Goal: Information Seeking & Learning: Learn about a topic

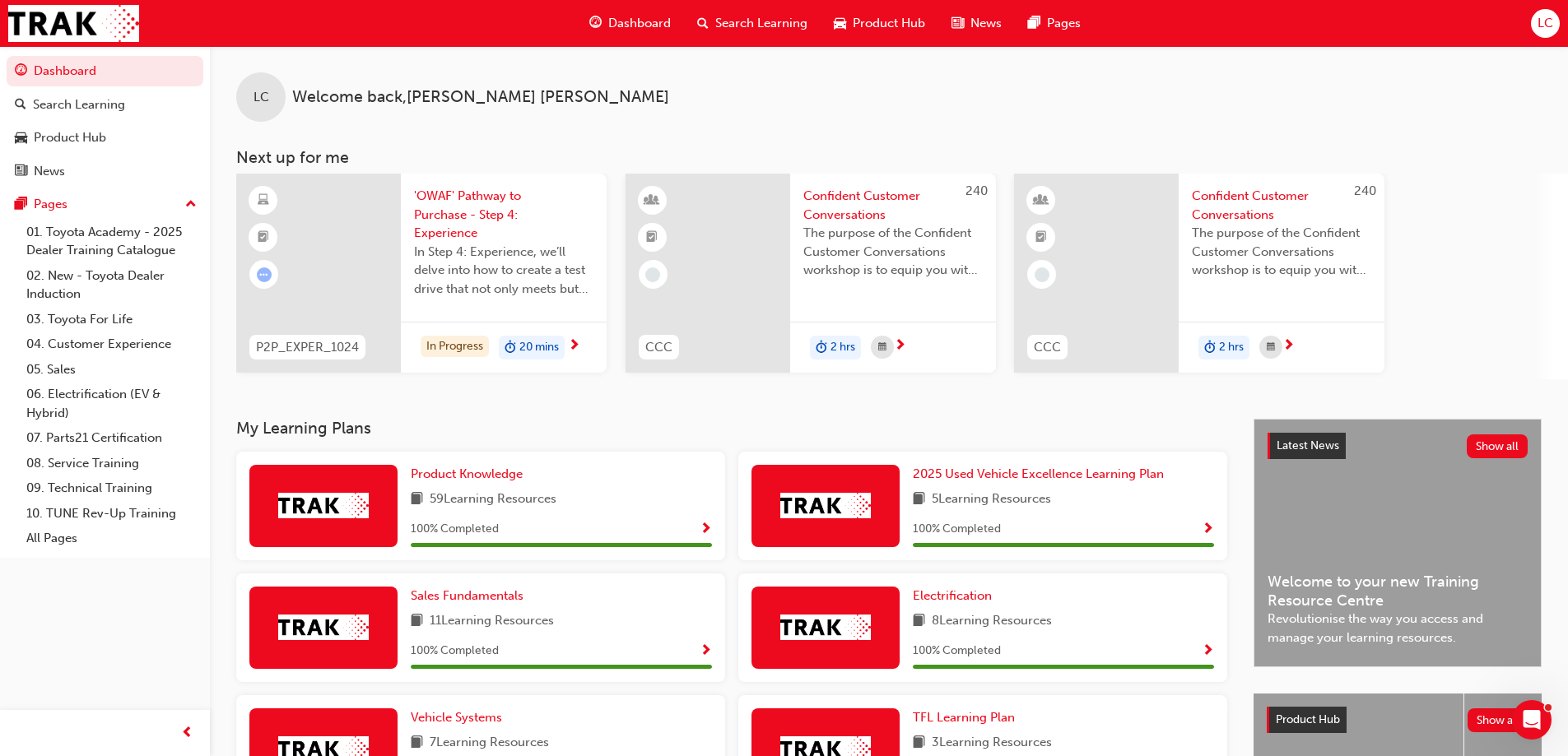
click at [441, 217] on span "'OWAF' Pathway to Purchase - Step 4: Experience" at bounding box center [503, 215] width 179 height 56
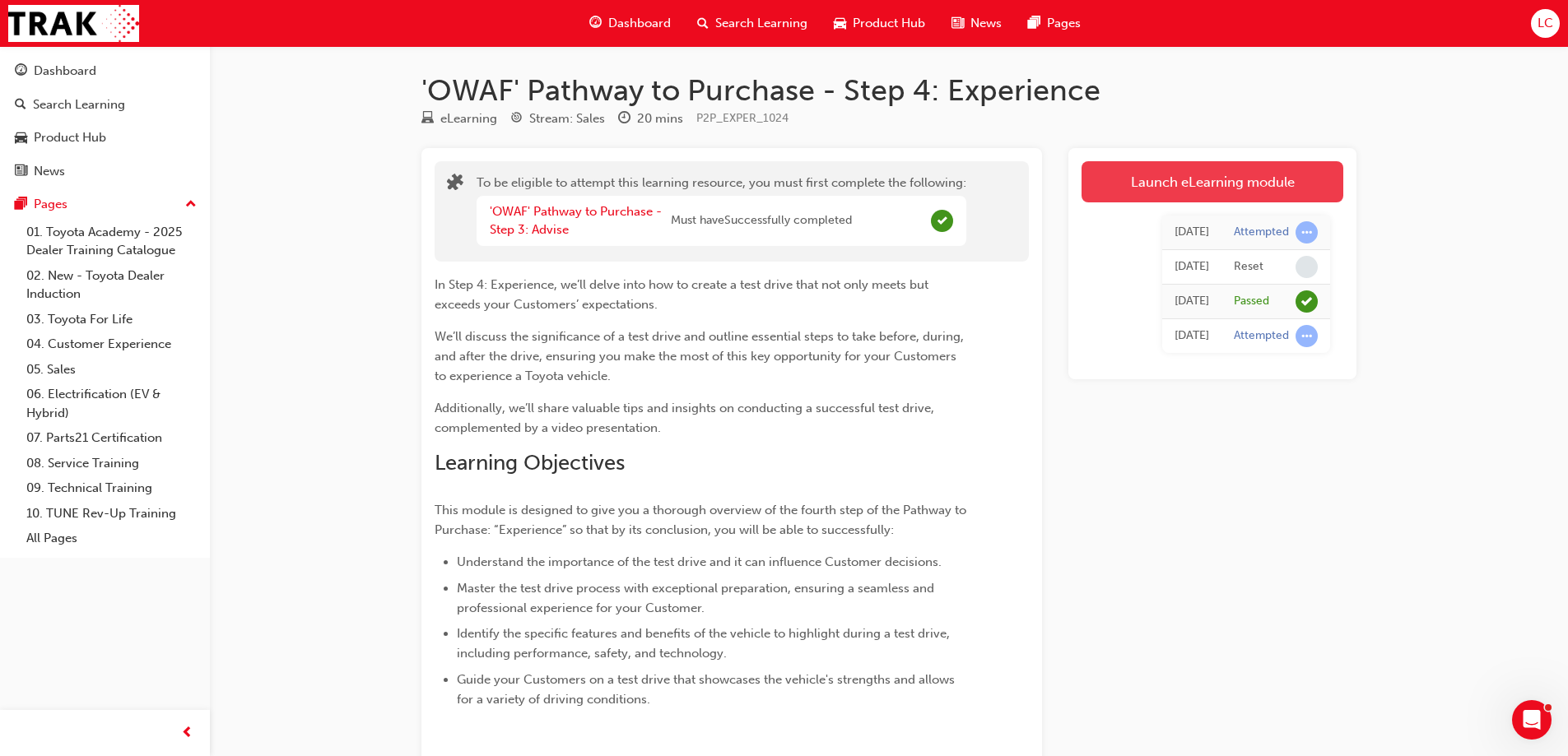
click at [1175, 188] on link "Launch eLearning module" at bounding box center [1213, 182] width 262 height 41
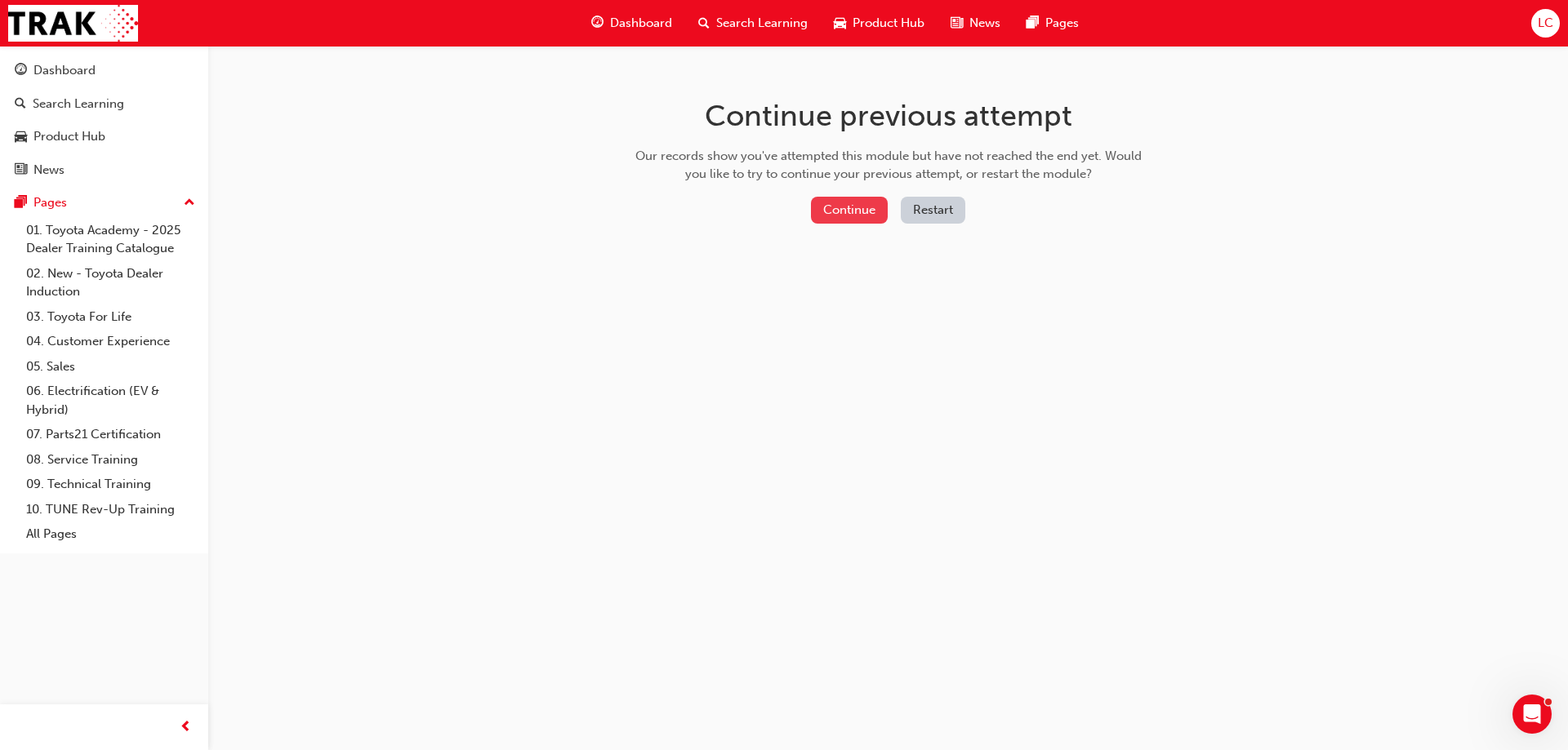
click at [835, 211] on button "Continue" at bounding box center [850, 210] width 77 height 27
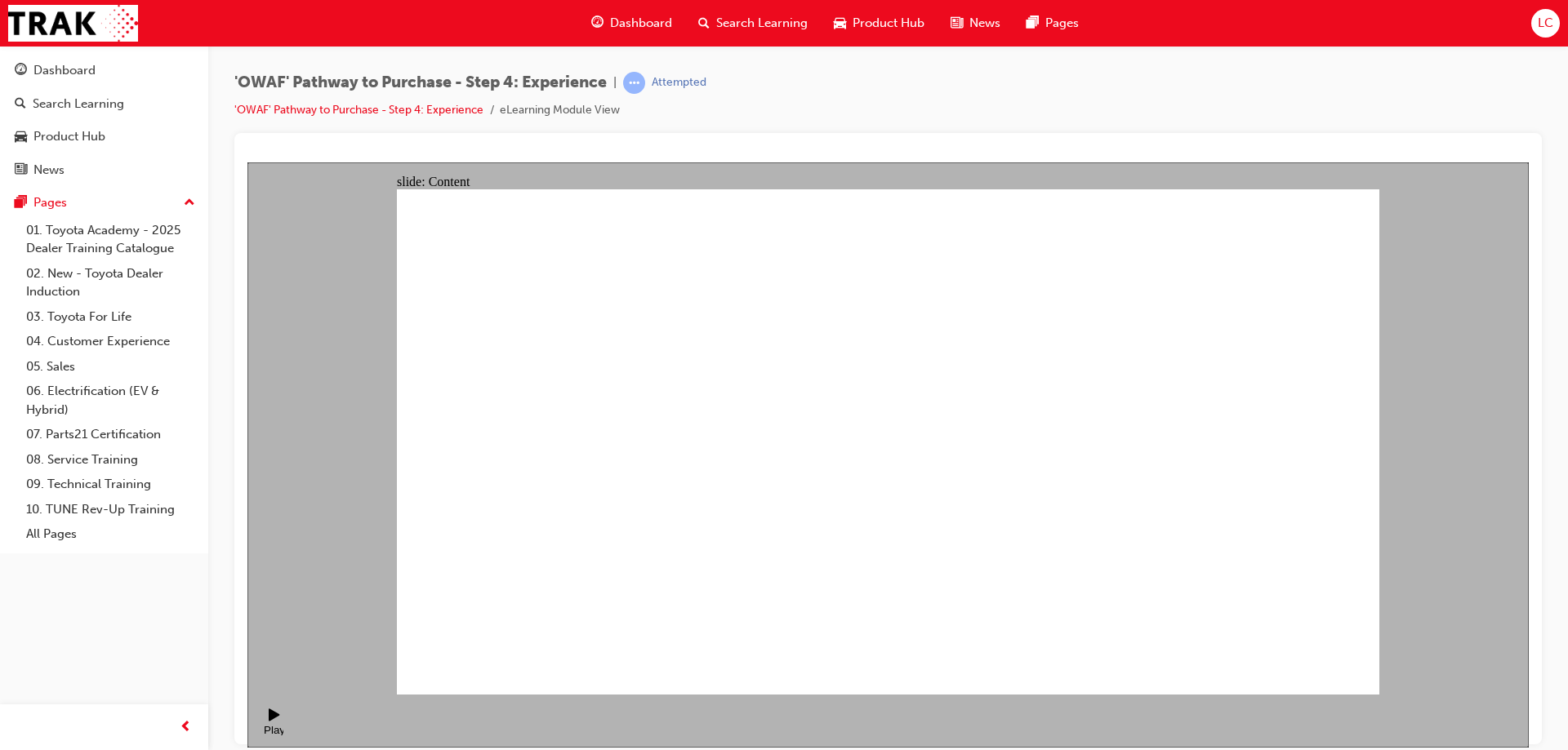
drag, startPoint x: 691, startPoint y: 402, endPoint x: 686, endPoint y: 394, distance: 9.4
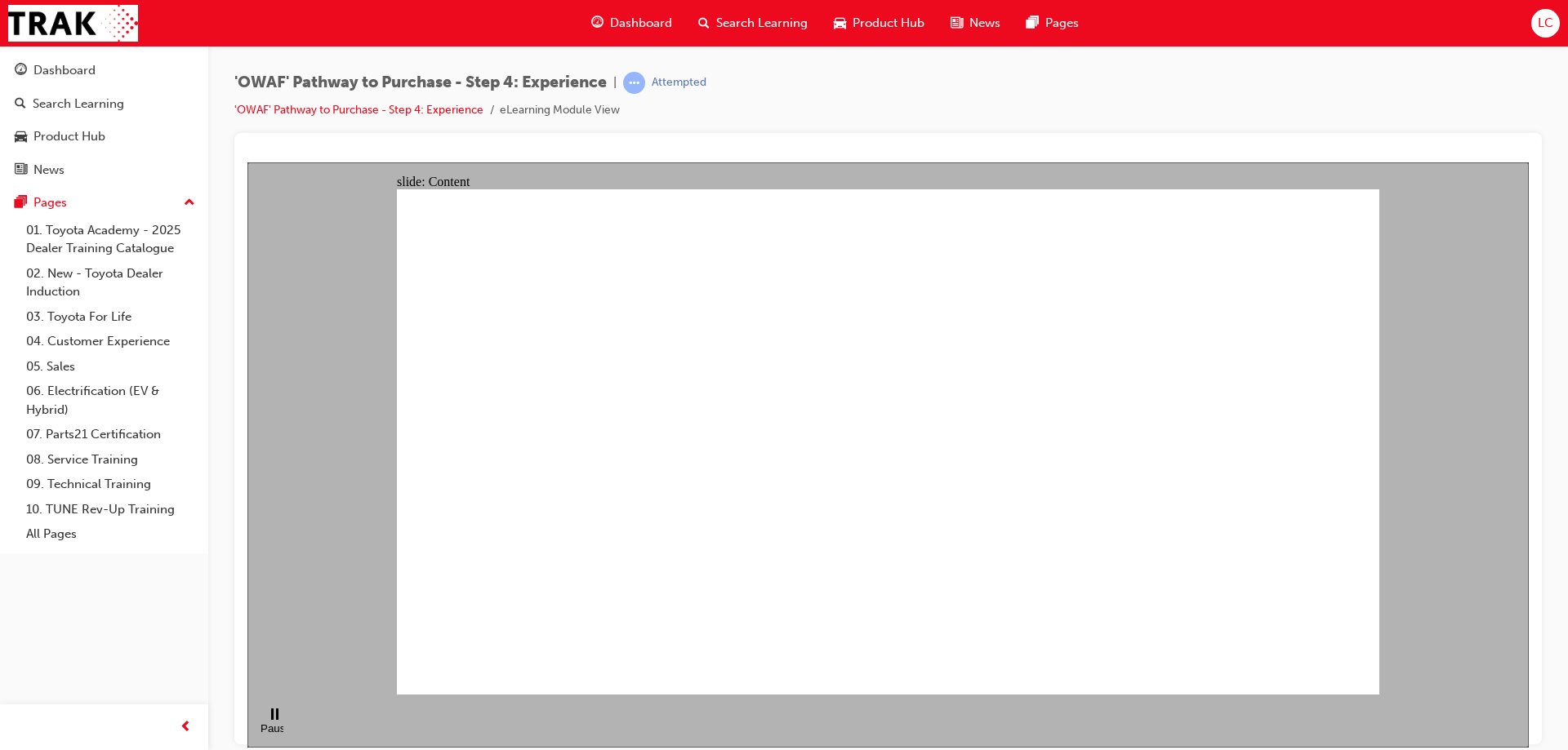
drag, startPoint x: 536, startPoint y: 457, endPoint x: 987, endPoint y: 640, distance: 486.7
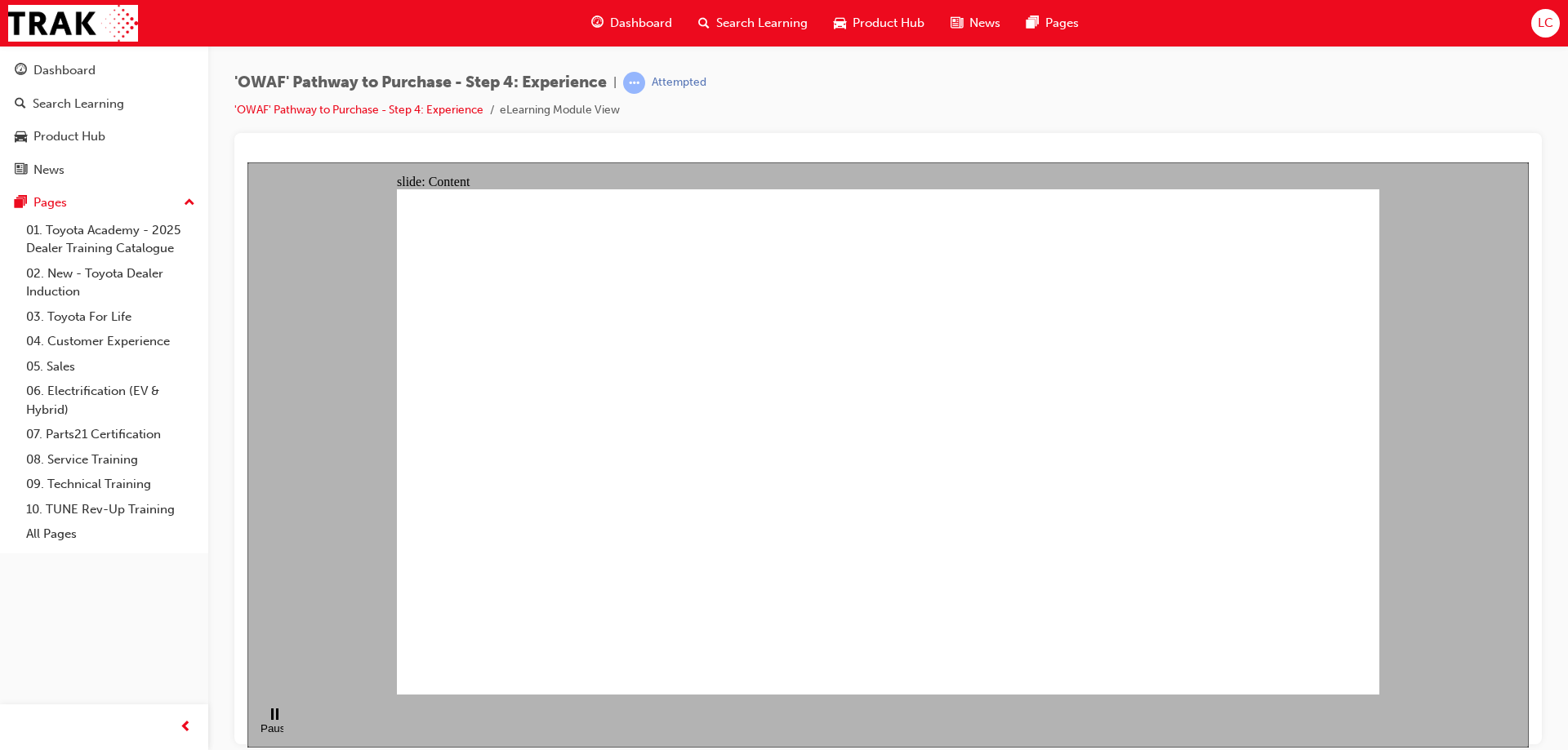
drag, startPoint x: 424, startPoint y: 449, endPoint x: 421, endPoint y: 470, distance: 21.2
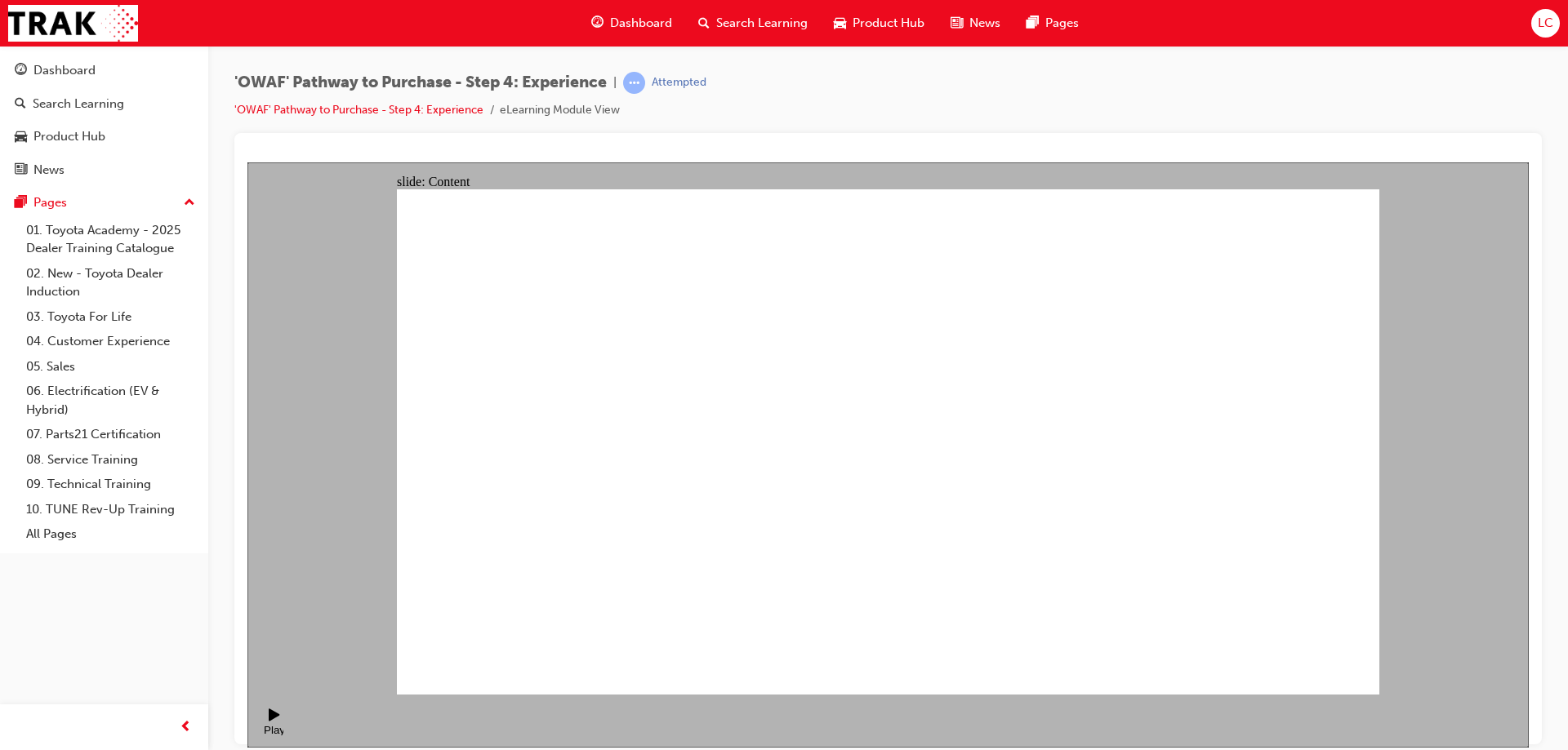
click at [639, 161] on html "slide: Content The benefits of a Test Drive Establishes a genuine connection be…" at bounding box center [888, 454] width 1282 height 585
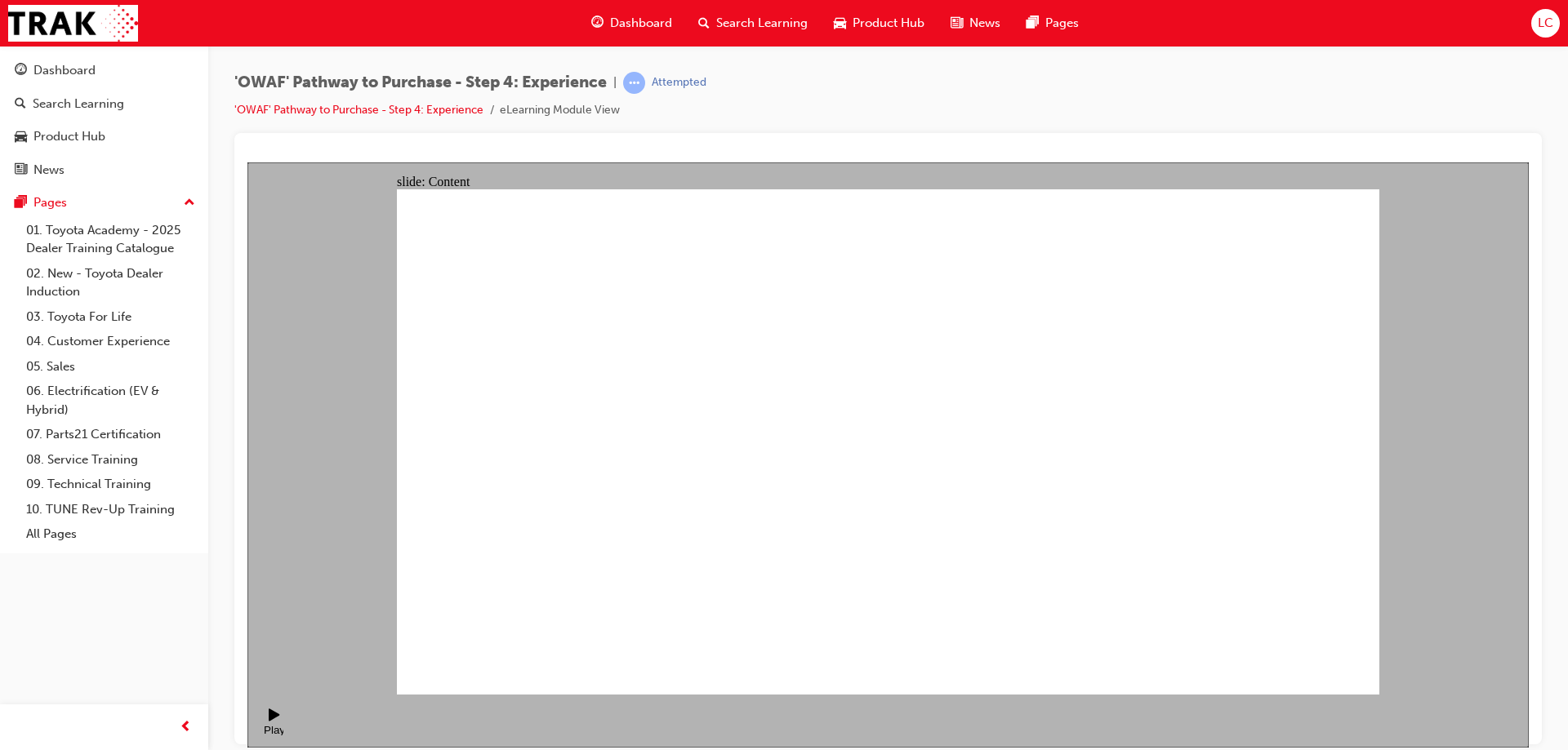
drag, startPoint x: 1022, startPoint y: 294, endPoint x: 1082, endPoint y: 597, distance: 308.9
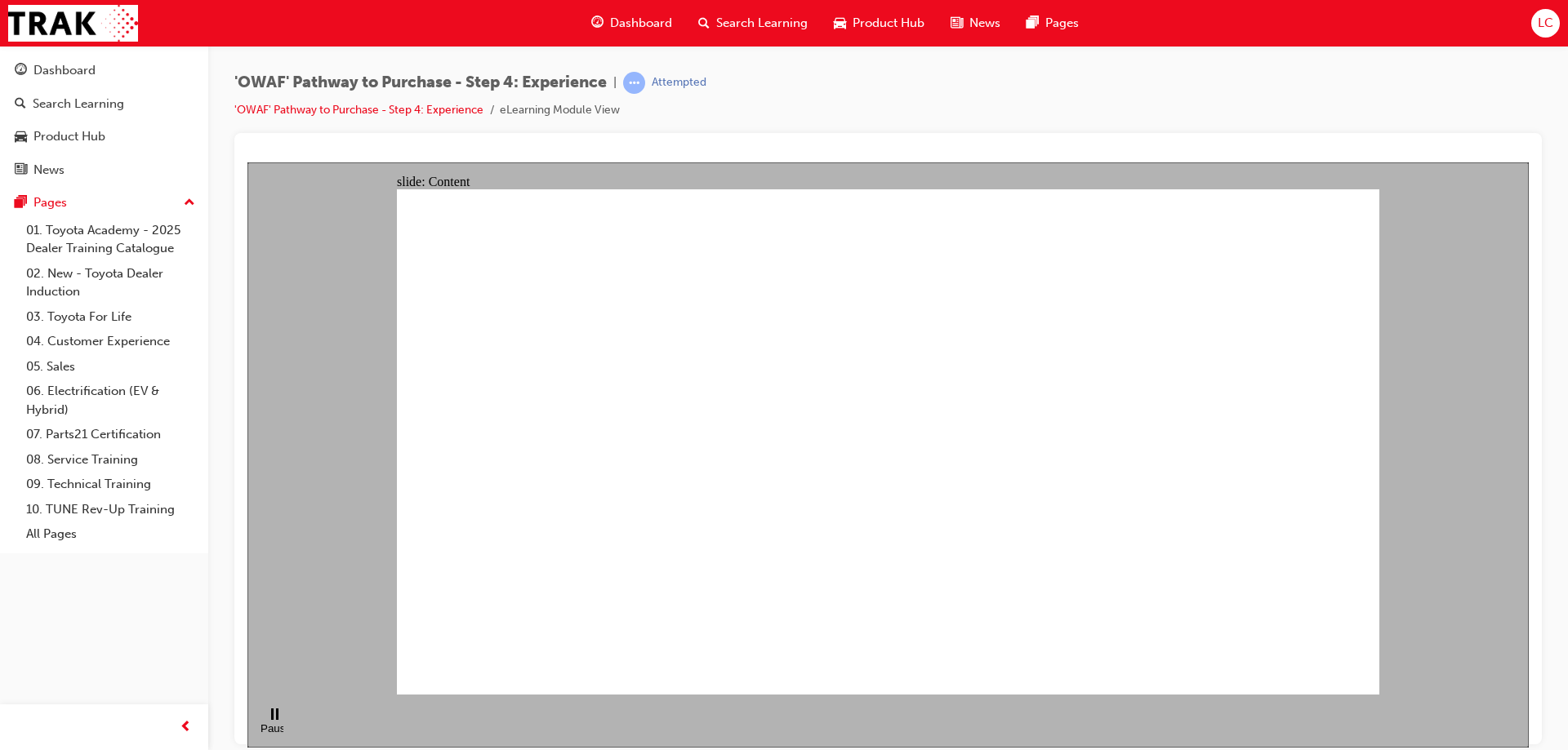
drag, startPoint x: 1014, startPoint y: 538, endPoint x: 1011, endPoint y: 525, distance: 13.3
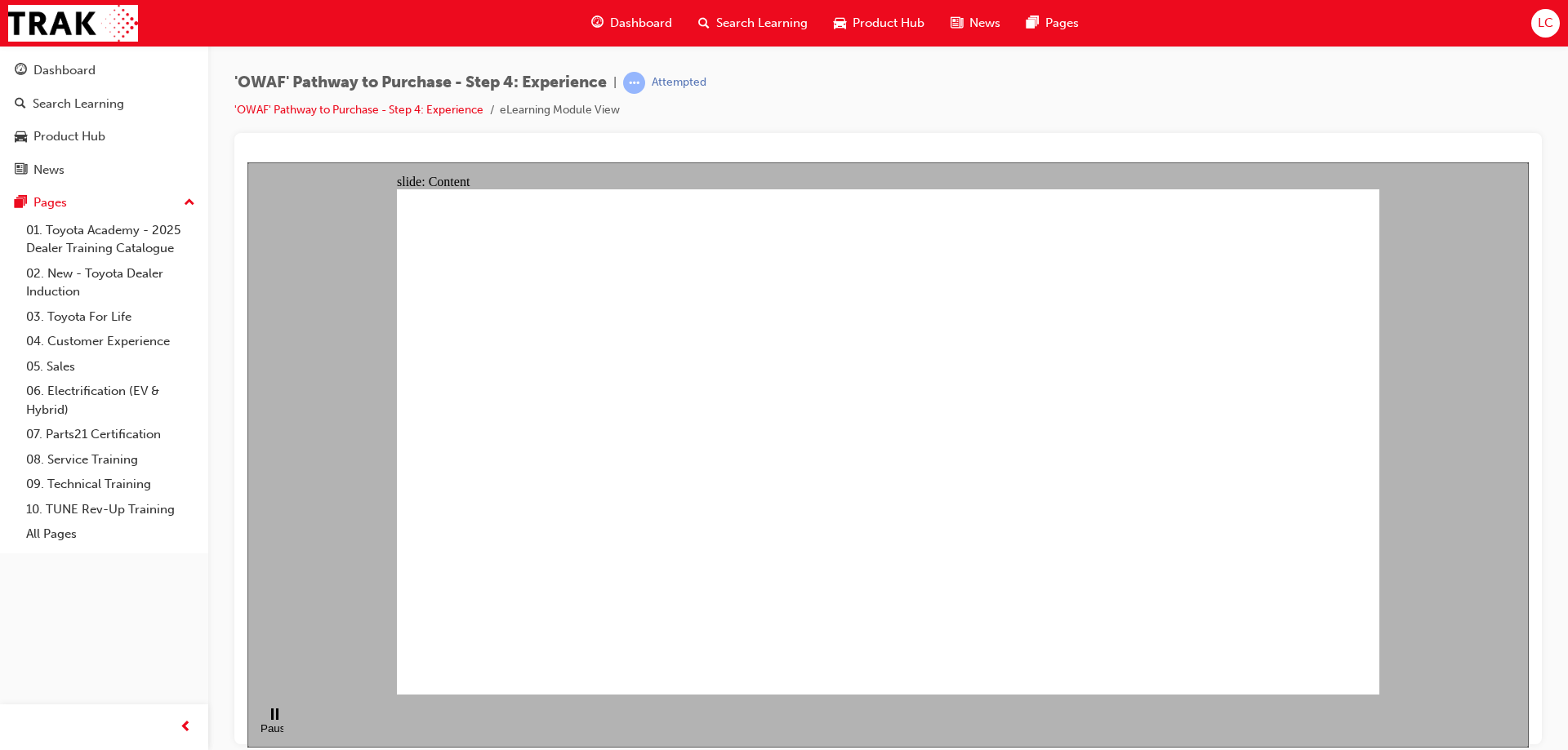
drag, startPoint x: 391, startPoint y: 320, endPoint x: 390, endPoint y: 311, distance: 9.1
click at [390, 311] on div "slide: Content Engage with DRIVE Rectangle 1 D R I V E Click each button above …" at bounding box center [888, 454] width 1282 height 585
drag, startPoint x: 694, startPoint y: 394, endPoint x: 695, endPoint y: 386, distance: 8.1
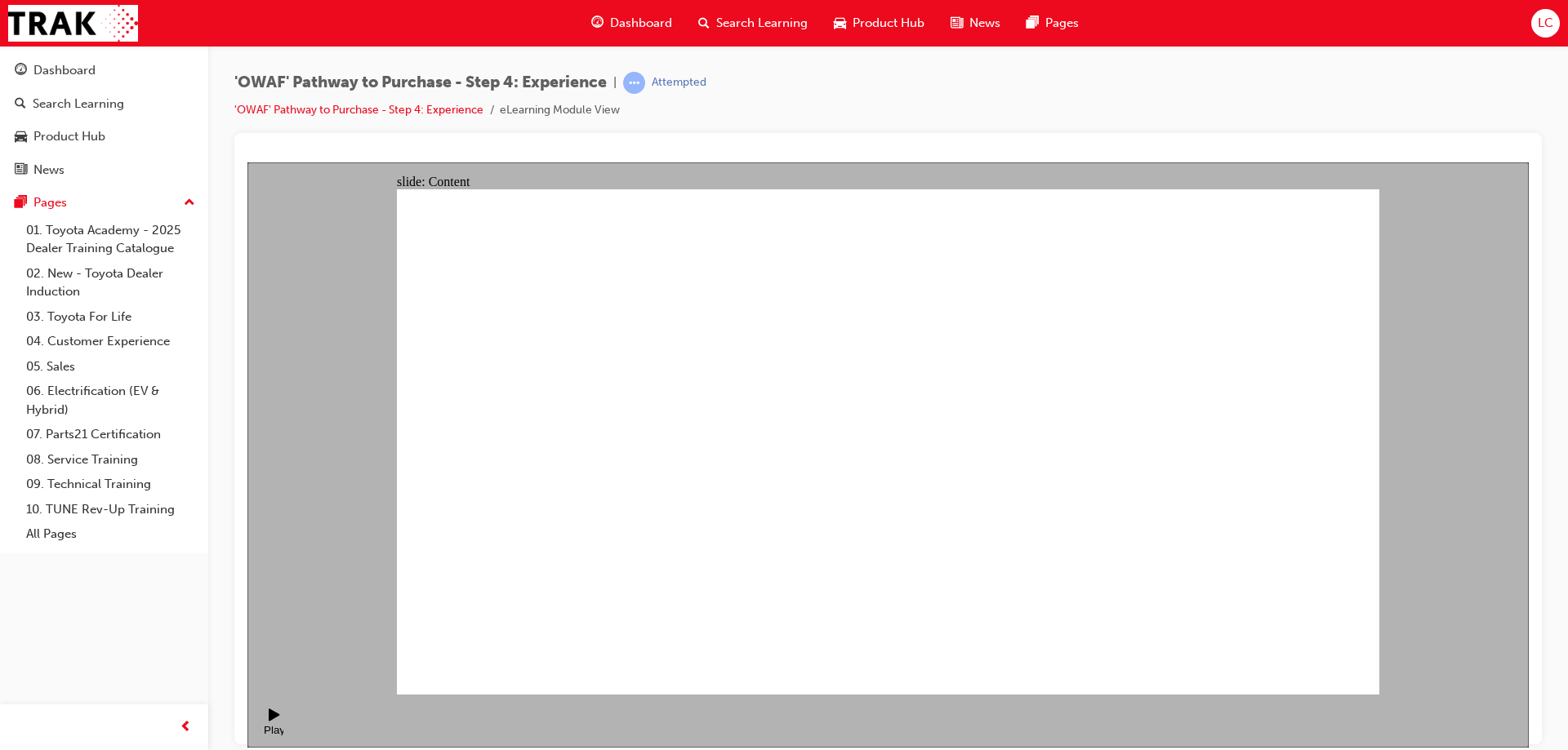
drag, startPoint x: 1173, startPoint y: 355, endPoint x: 1092, endPoint y: 372, distance: 82.8
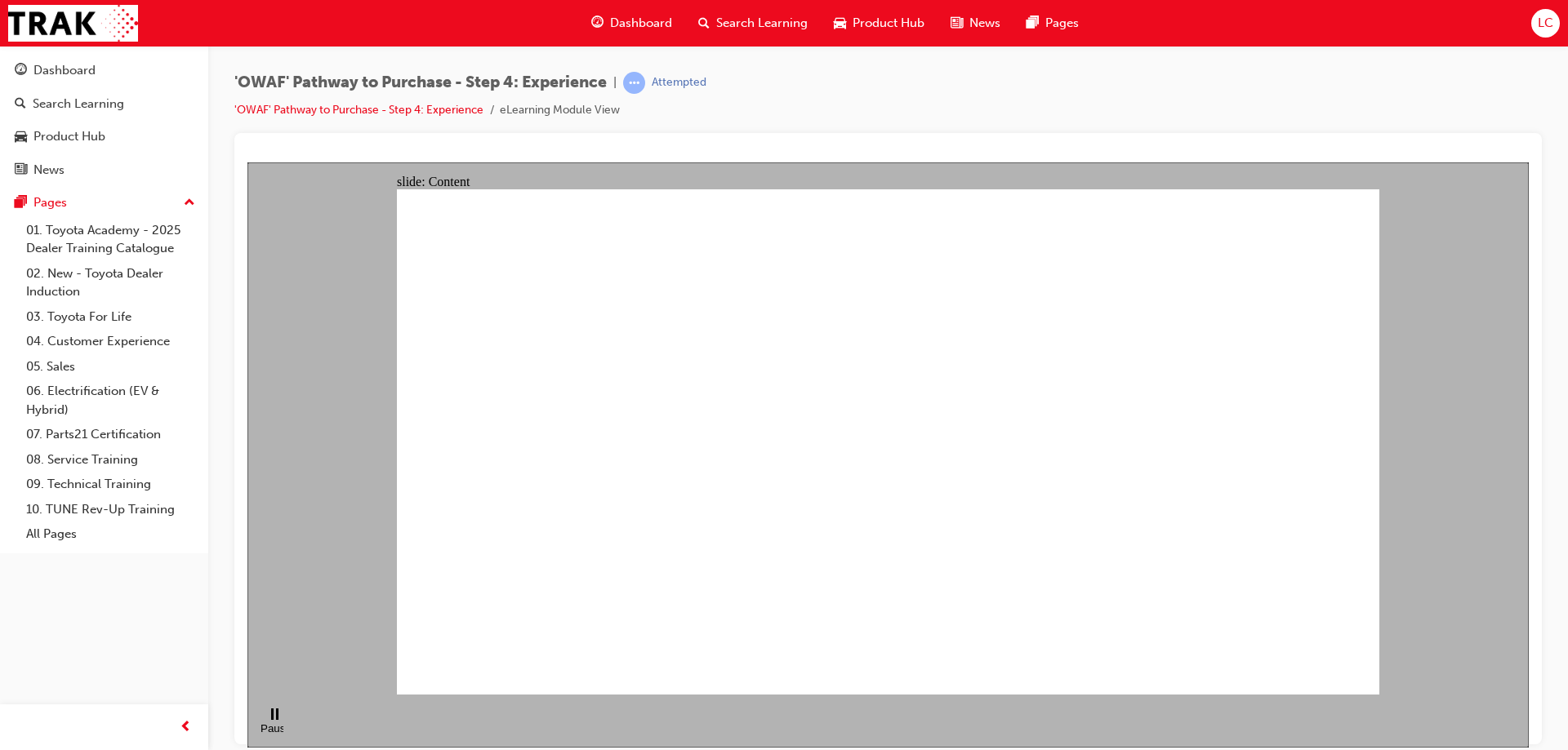
drag, startPoint x: 949, startPoint y: 357, endPoint x: 949, endPoint y: 370, distance: 13.0
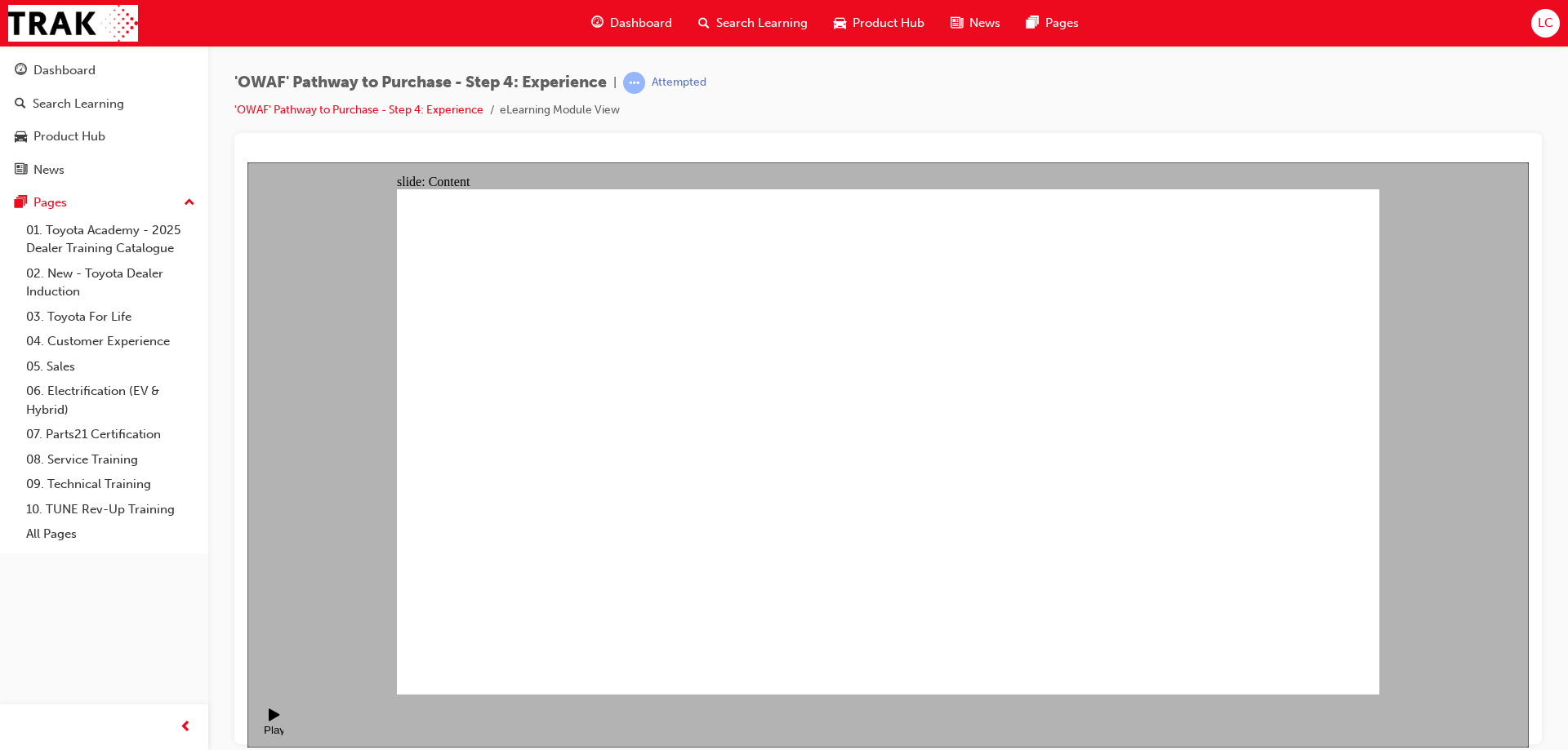
drag, startPoint x: 1271, startPoint y: 419, endPoint x: 1315, endPoint y: 407, distance: 45.6
